Goal: Find specific page/section: Find specific page/section

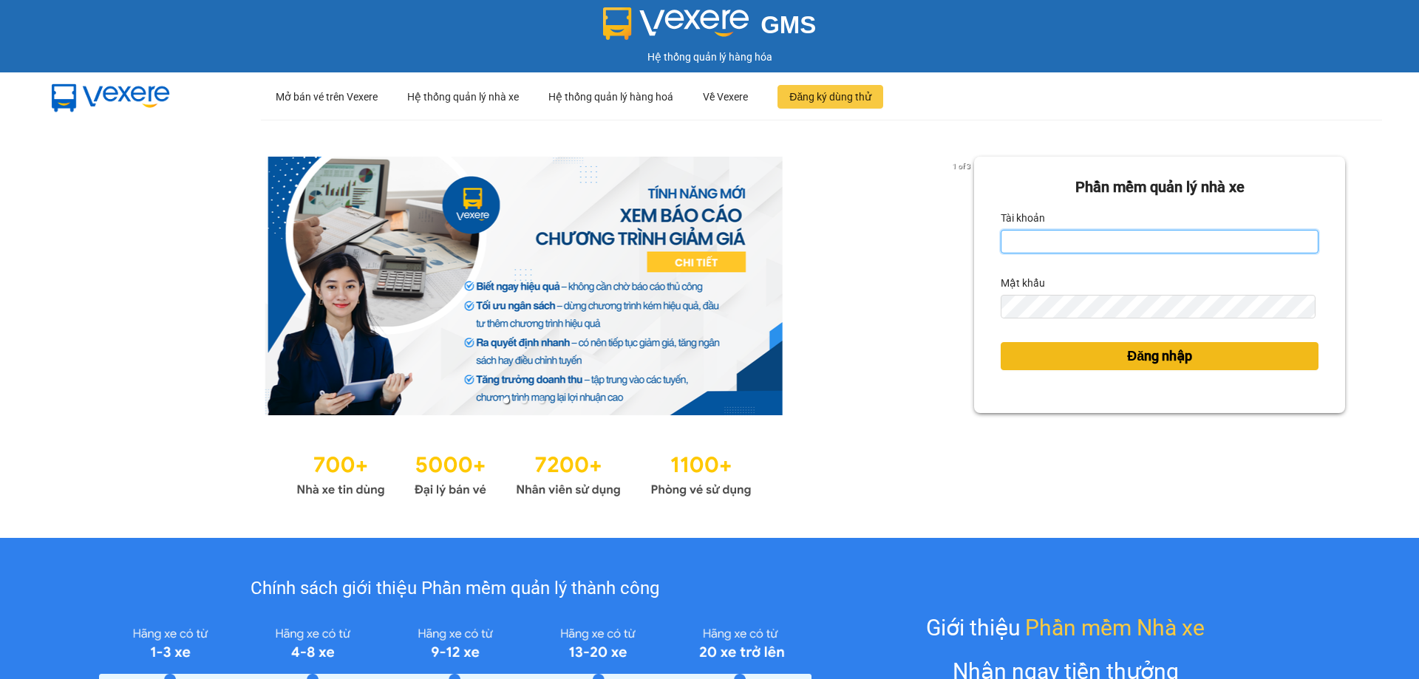
type input "bagahophong.tuanhung"
click at [1138, 347] on span "Đăng nhập" at bounding box center [1159, 356] width 65 height 21
click at [1127, 351] on body "GMS Hệ thống quản lý hàng hóa ··· Mở bán vé trên Vexere ··· Hệ thống quản lý nh…" at bounding box center [709, 339] width 1419 height 679
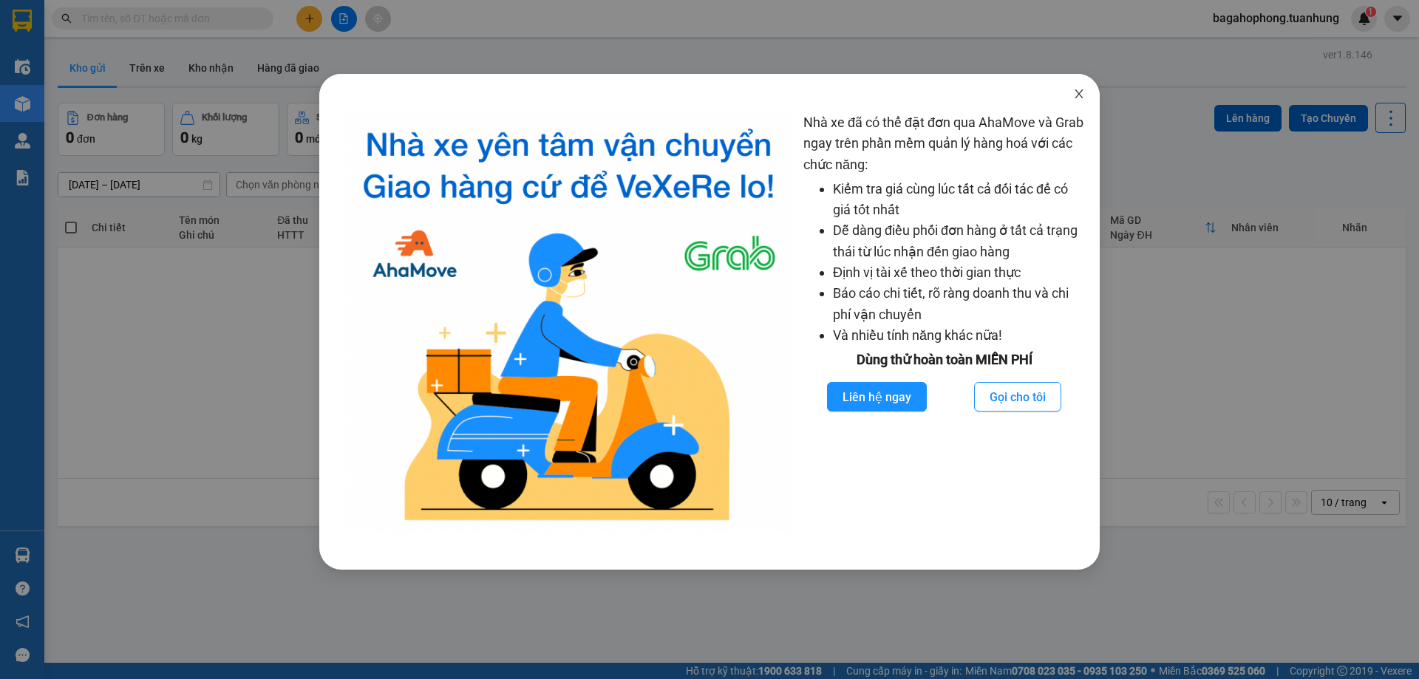
click at [1078, 92] on icon "close" at bounding box center [1079, 93] width 8 height 9
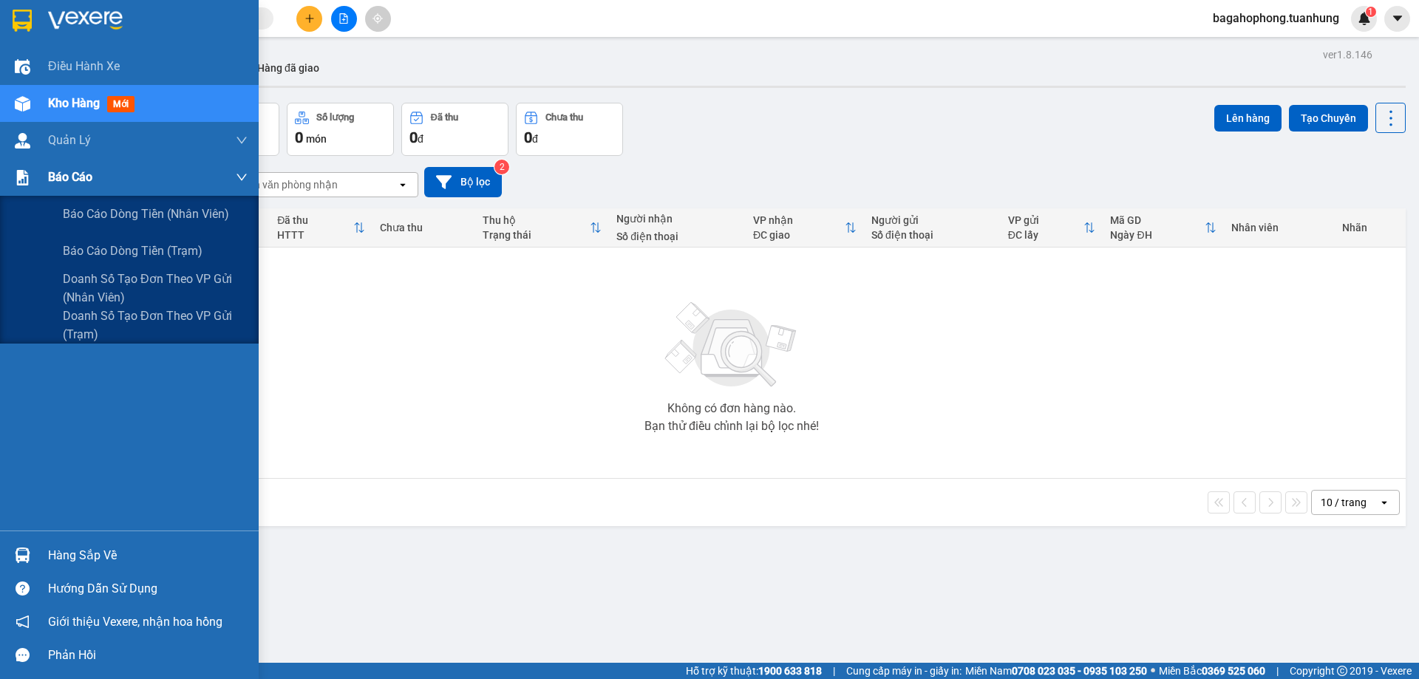
click at [103, 176] on div "Báo cáo" at bounding box center [148, 177] width 200 height 37
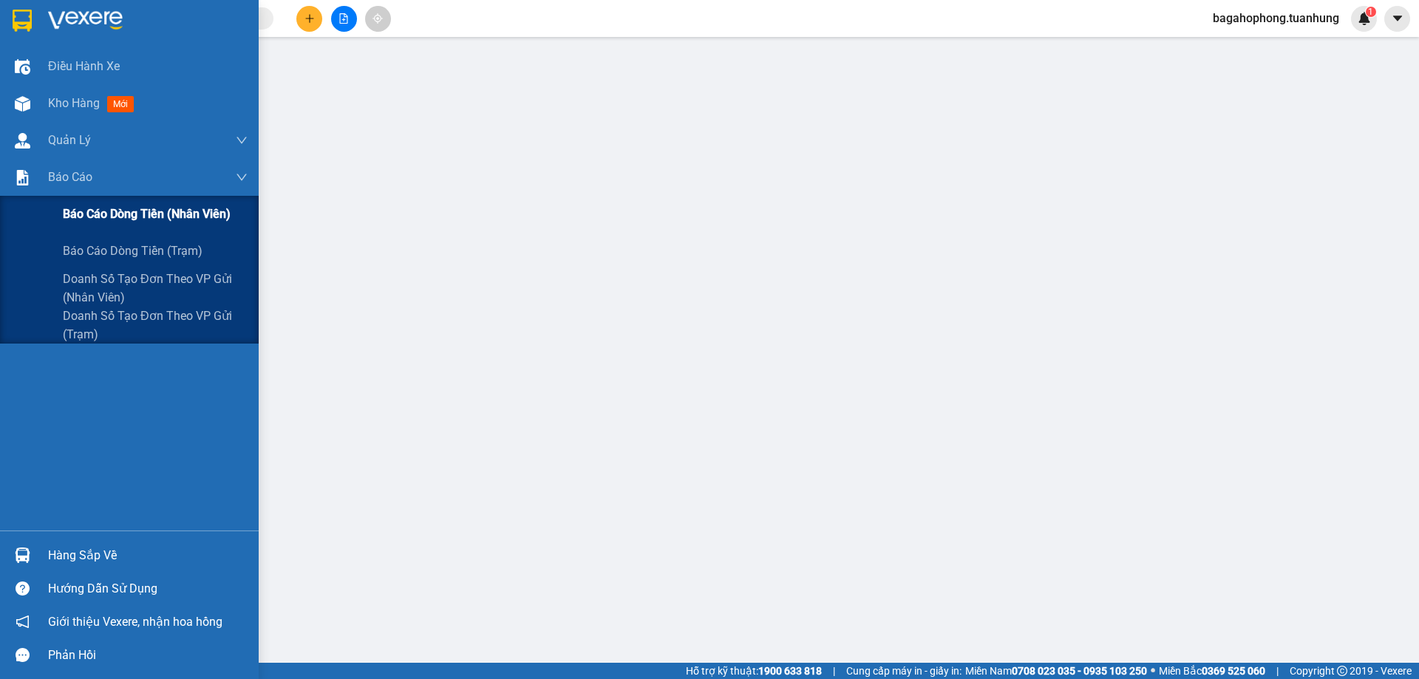
click at [132, 211] on span "Báo cáo dòng tiền (nhân viên)" at bounding box center [147, 214] width 168 height 18
